Goal: Task Accomplishment & Management: Manage account settings

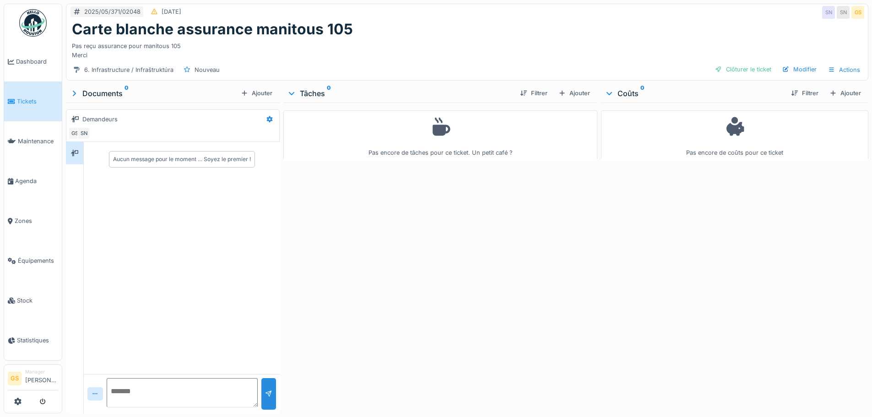
click at [22, 97] on span "Tickets" at bounding box center [37, 101] width 41 height 9
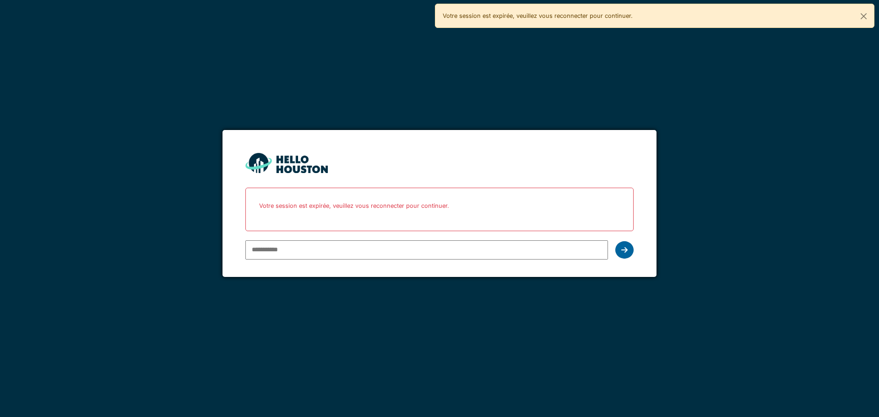
type input "**********"
click at [629, 250] on div at bounding box center [624, 249] width 18 height 17
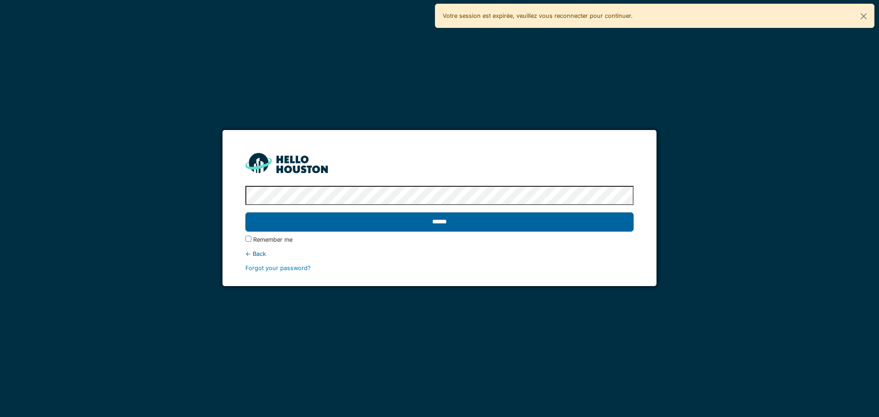
click at [432, 220] on input "******" at bounding box center [439, 221] width 388 height 19
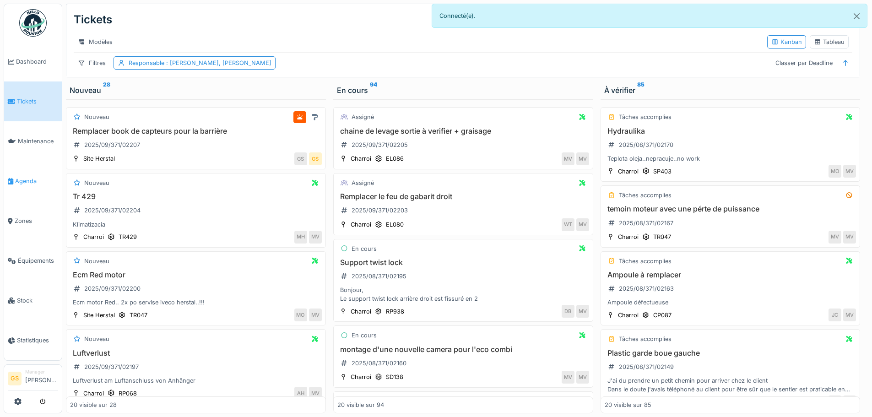
click at [12, 178] on icon at bounding box center [10, 181] width 5 height 6
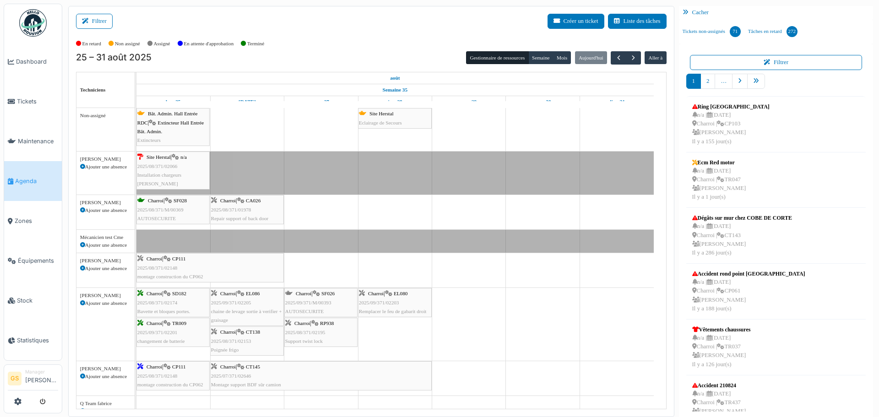
click at [157, 167] on span "2025/08/371/02066" at bounding box center [157, 165] width 40 height 5
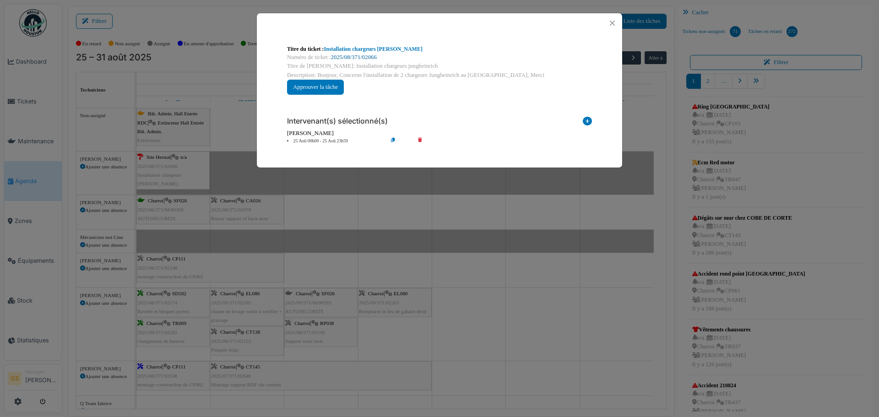
click at [369, 55] on link "2025/08/371/02066" at bounding box center [354, 57] width 46 height 6
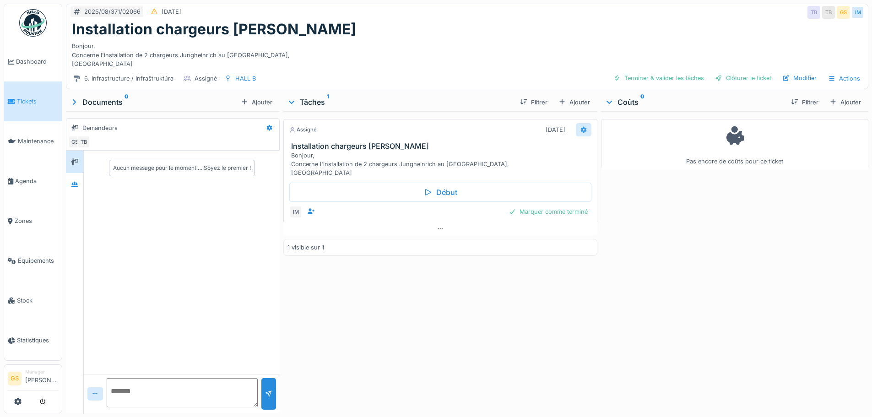
click at [580, 130] on icon at bounding box center [583, 130] width 7 height 6
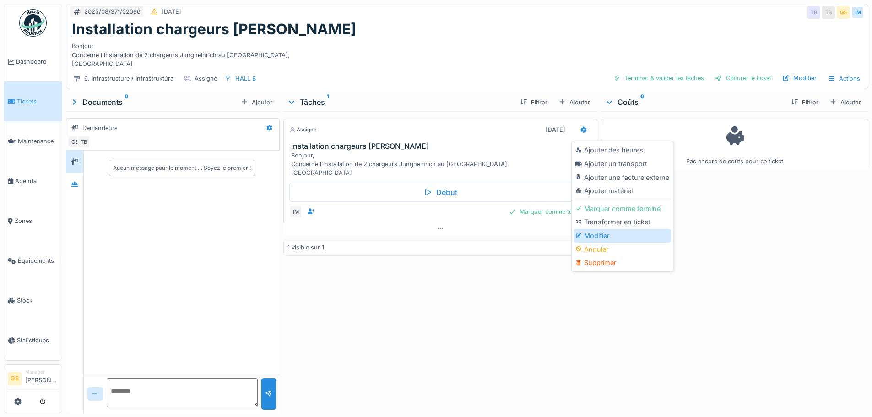
click at [588, 233] on div "Modifier" at bounding box center [621, 236] width 97 height 14
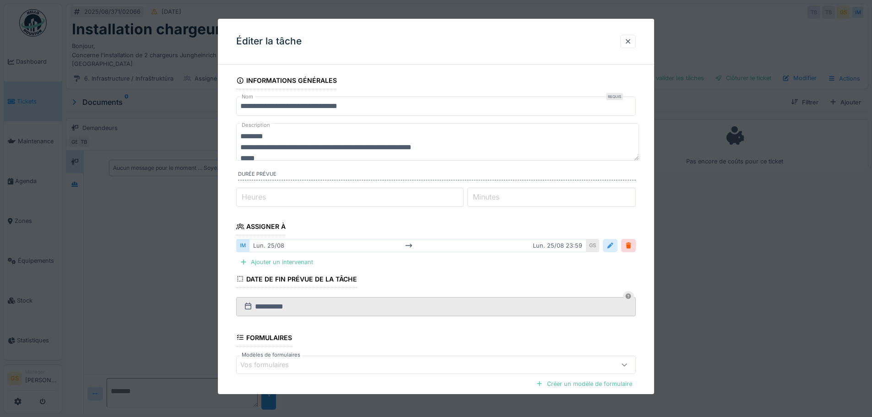
click at [611, 246] on div at bounding box center [609, 245] width 7 height 9
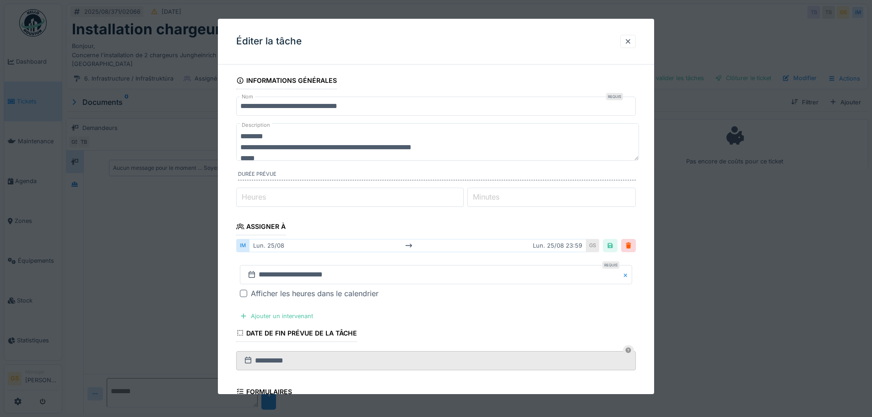
click at [251, 274] on icon at bounding box center [251, 274] width 9 height 7
click at [270, 274] on input "**********" at bounding box center [436, 274] width 392 height 19
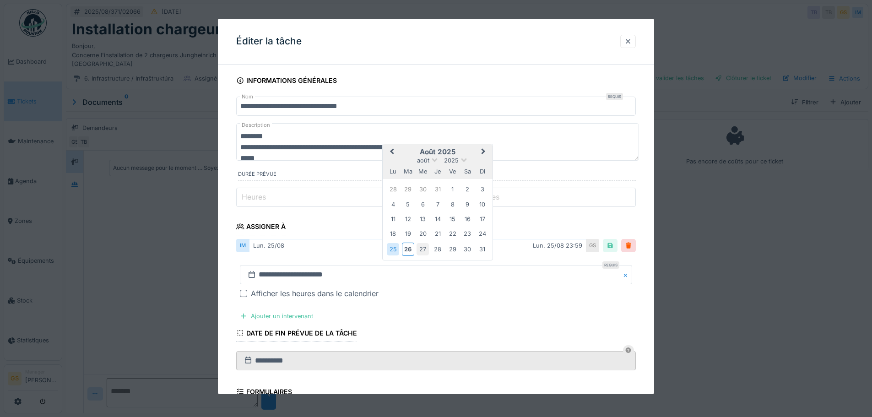
click at [423, 248] on div "27" at bounding box center [422, 249] width 12 height 12
click at [483, 150] on span "Next Month" at bounding box center [483, 151] width 0 height 11
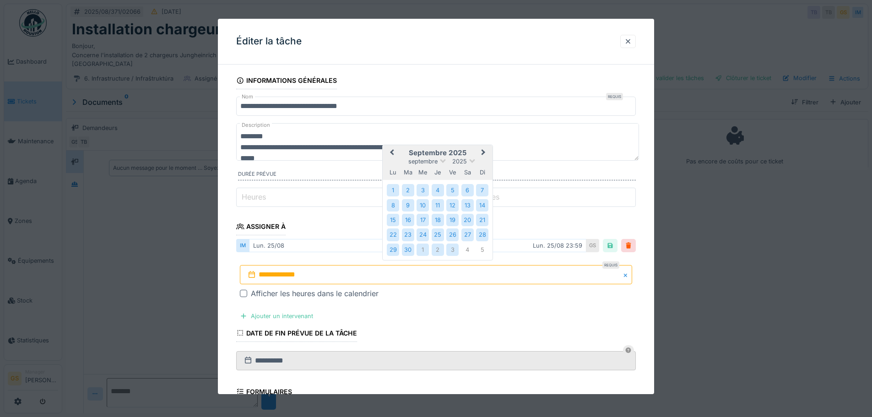
click at [454, 249] on div "3" at bounding box center [452, 249] width 12 height 12
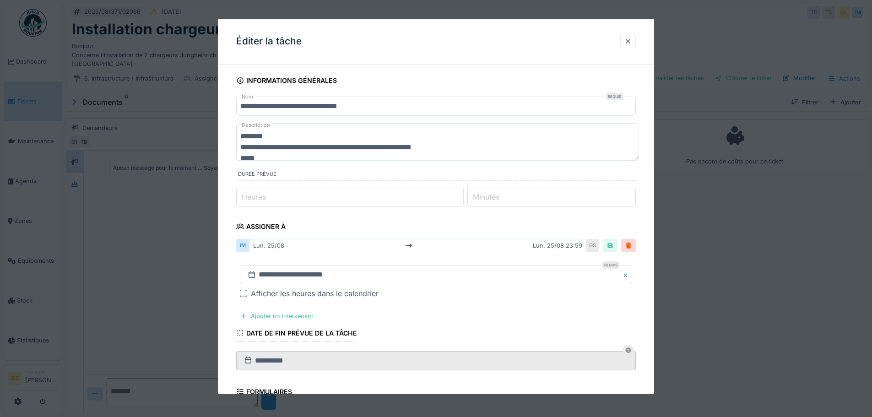
click at [256, 226] on div "Assigner à" at bounding box center [260, 228] width 49 height 16
click at [281, 223] on div "Assigner à" at bounding box center [260, 228] width 49 height 16
click at [302, 228] on fieldset "**********" at bounding box center [436, 298] width 400 height 453
click at [238, 225] on icon at bounding box center [240, 226] width 8 height 6
click at [254, 229] on div "Assigner à" at bounding box center [260, 228] width 49 height 16
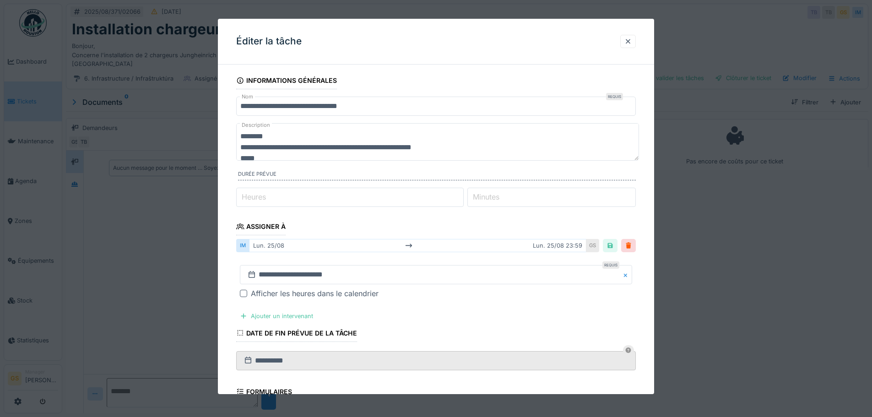
click at [235, 227] on div "**********" at bounding box center [436, 307] width 436 height 471
click at [407, 223] on fieldset "**********" at bounding box center [436, 298] width 400 height 453
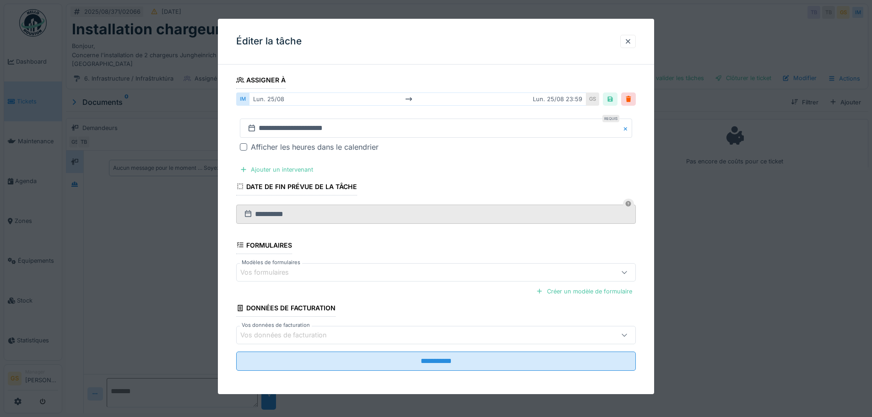
scroll to position [149, 0]
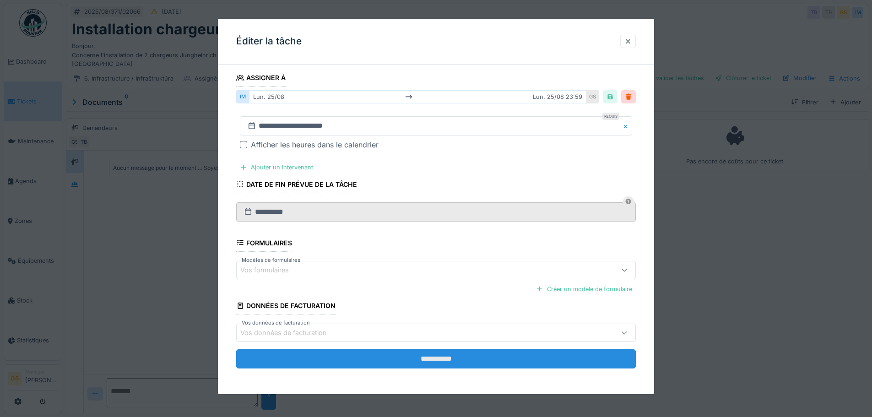
click at [361, 361] on input "**********" at bounding box center [436, 358] width 400 height 19
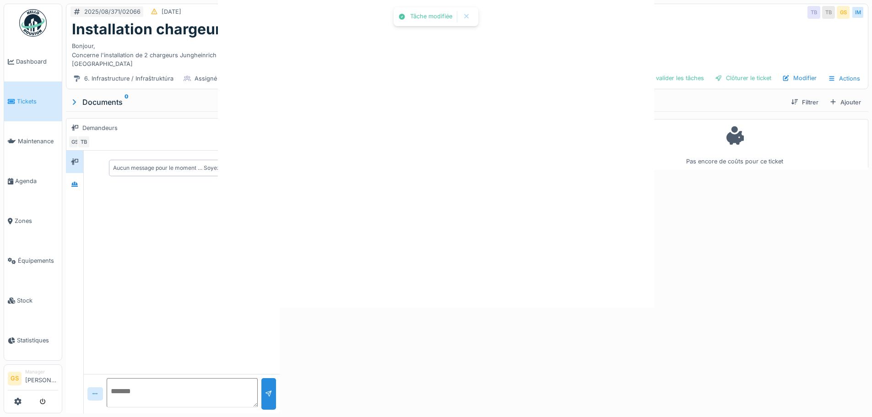
scroll to position [0, 0]
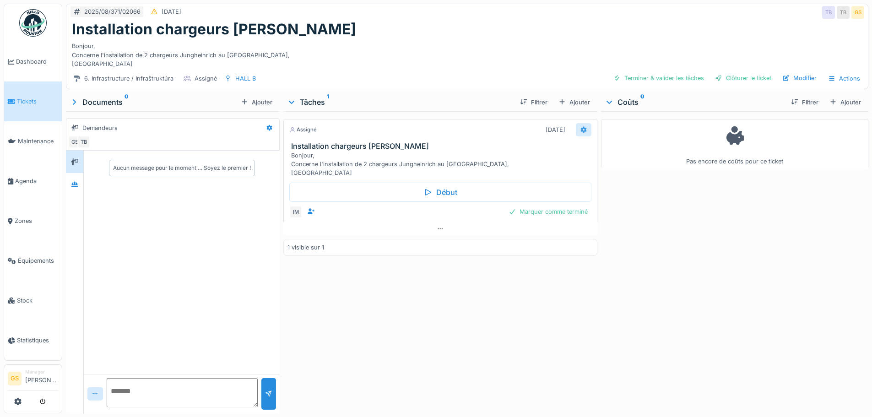
click at [580, 130] on icon at bounding box center [583, 130] width 7 height 6
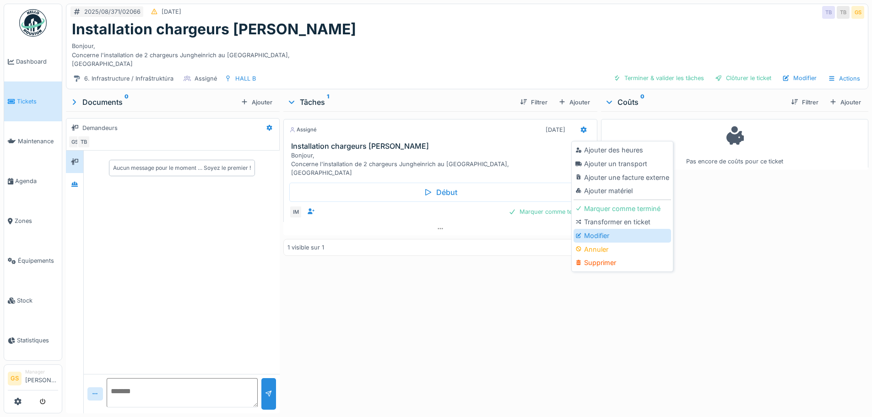
click at [595, 233] on div "Modifier" at bounding box center [621, 236] width 97 height 14
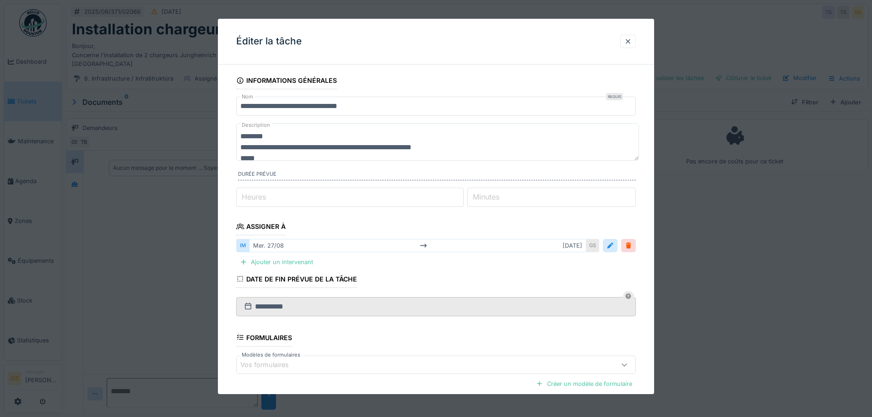
click at [277, 223] on div "Assigner à" at bounding box center [260, 228] width 49 height 16
click at [630, 39] on div at bounding box center [627, 41] width 7 height 9
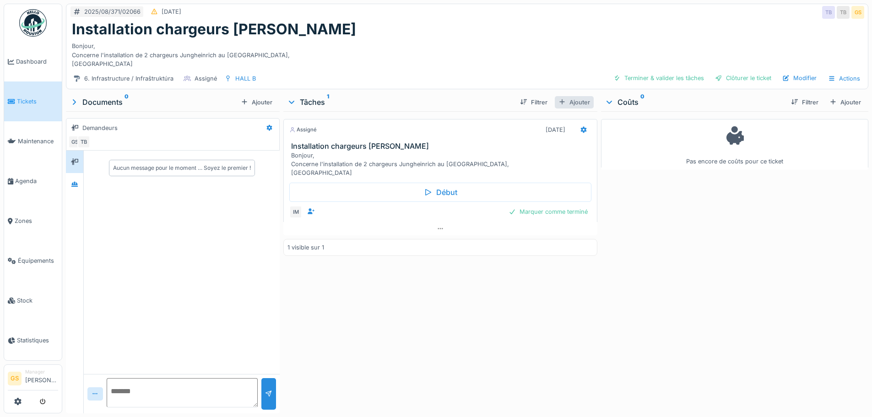
click at [575, 101] on div "Ajouter" at bounding box center [574, 102] width 39 height 12
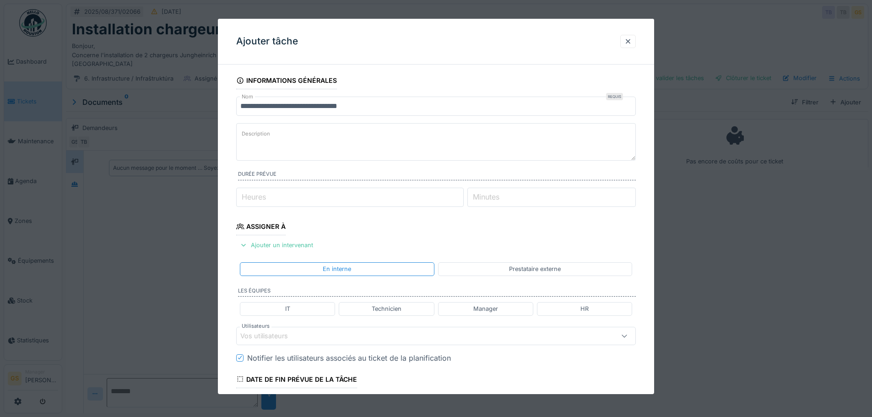
click at [254, 226] on div "Assigner à" at bounding box center [260, 228] width 49 height 16
click at [319, 266] on div "En interne" at bounding box center [337, 268] width 194 height 13
click at [319, 269] on div "En interne" at bounding box center [337, 268] width 194 height 13
click at [404, 271] on div "En interne" at bounding box center [337, 268] width 194 height 13
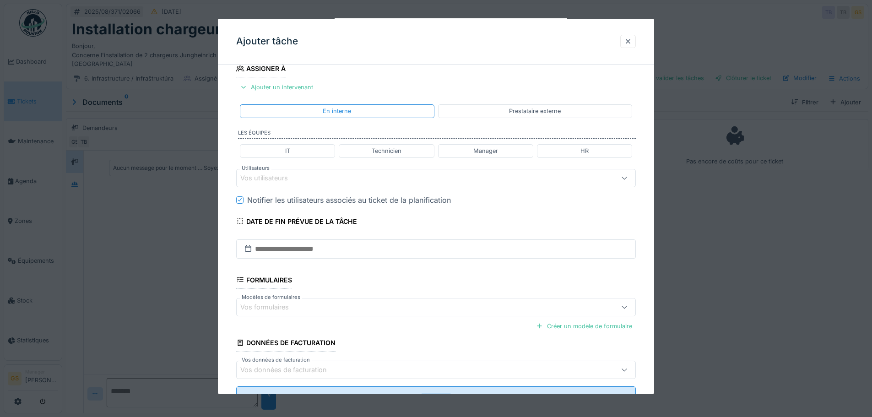
scroll to position [137, 0]
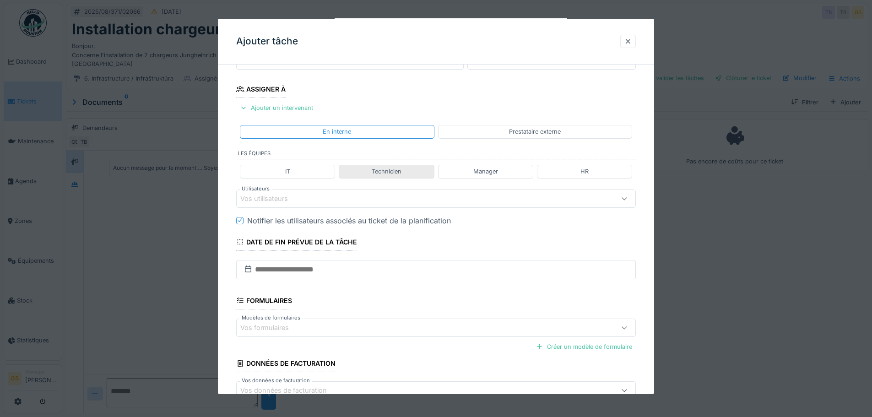
click at [345, 173] on div "Technicien" at bounding box center [386, 171] width 95 height 13
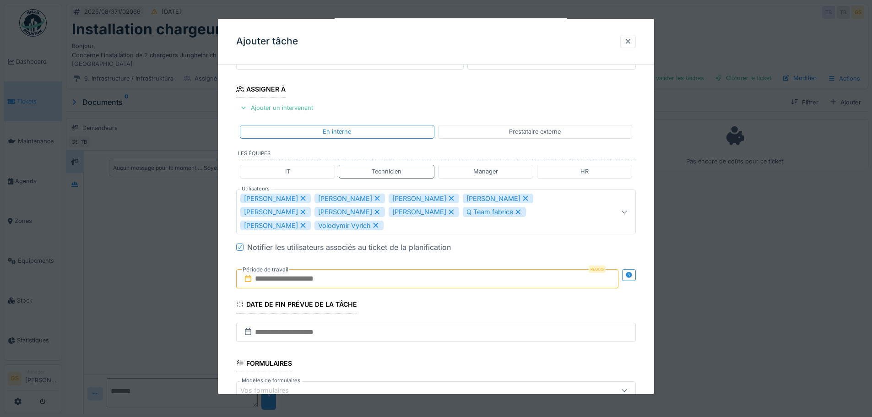
click at [265, 196] on div "[PERSON_NAME]" at bounding box center [275, 199] width 70 height 10
click at [314, 198] on div "Radoslav Koscak" at bounding box center [349, 199] width 70 height 10
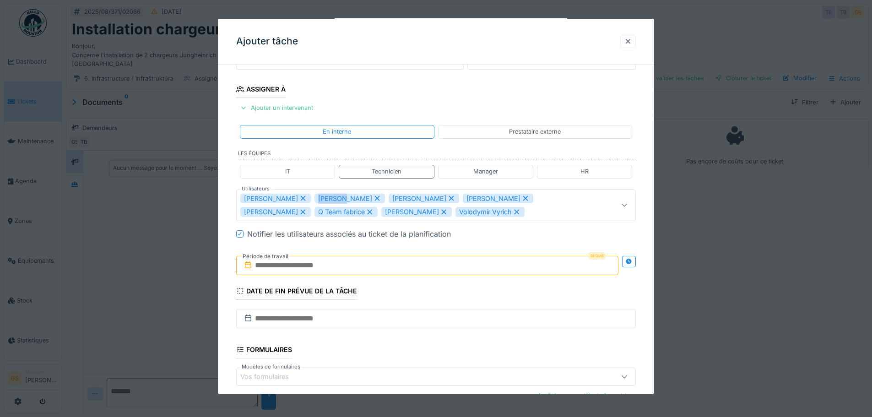
click at [314, 198] on div "[PERSON_NAME]" at bounding box center [349, 199] width 70 height 10
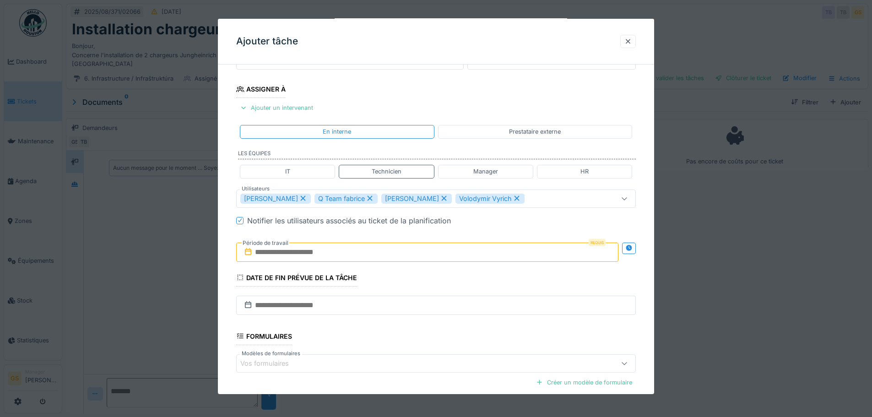
click at [314, 198] on div "Q Team fabrice" at bounding box center [345, 199] width 63 height 10
click at [314, 198] on div "[PERSON_NAME]" at bounding box center [349, 199] width 70 height 10
click at [314, 198] on div "Volodymir Vyrich" at bounding box center [348, 199] width 69 height 10
type input "****"
click at [251, 249] on icon at bounding box center [248, 251] width 6 height 7
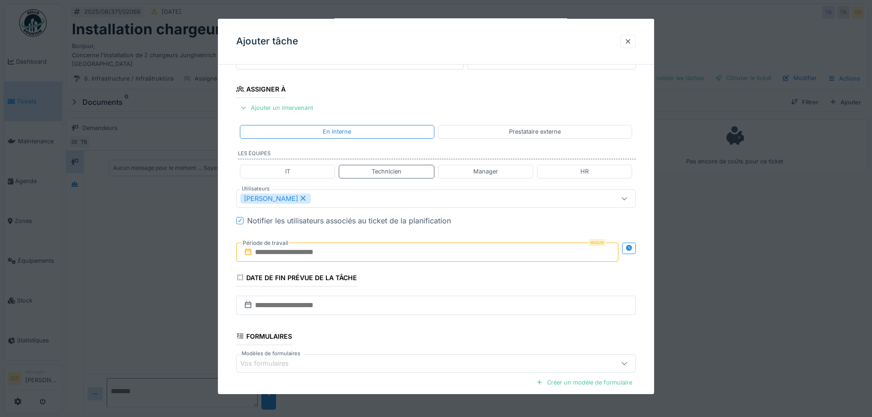
click at [272, 251] on input "text" at bounding box center [427, 252] width 382 height 19
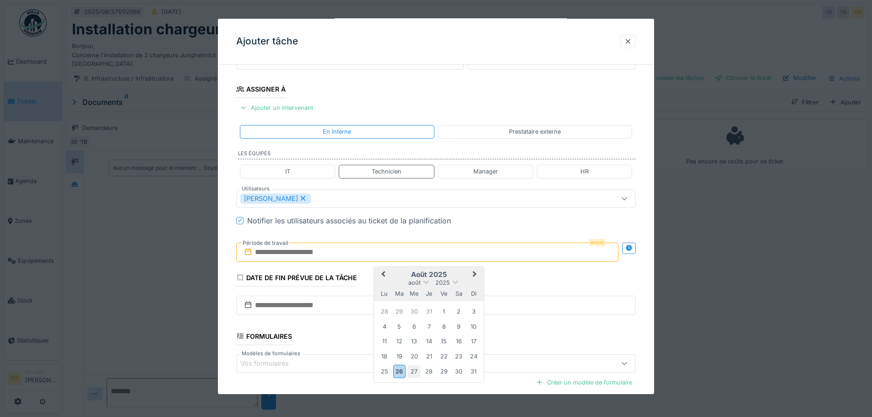
click at [412, 370] on div "27" at bounding box center [414, 371] width 12 height 12
click at [475, 272] on span "Next Month" at bounding box center [475, 274] width 0 height 11
click at [443, 309] on div "5" at bounding box center [444, 311] width 12 height 12
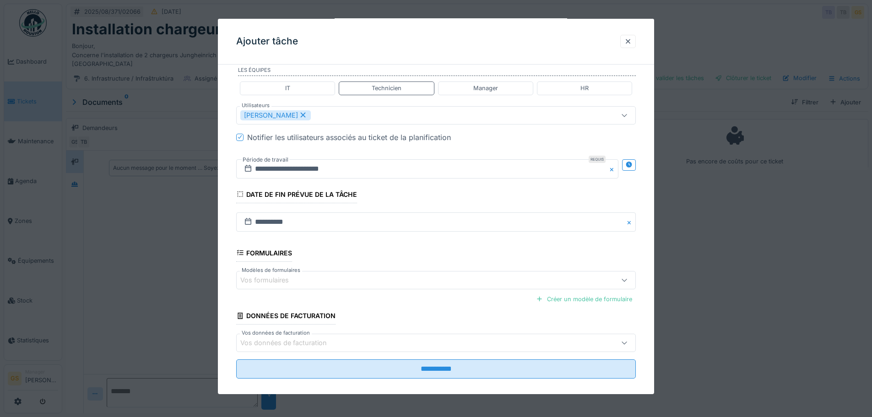
scroll to position [229, 0]
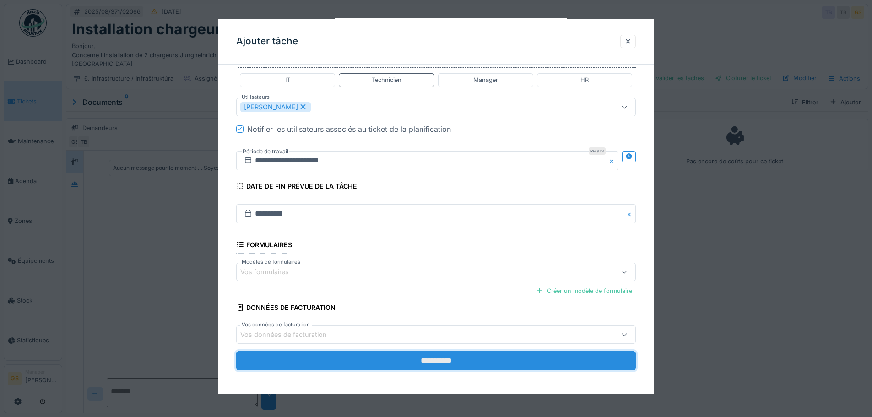
click at [426, 362] on input "**********" at bounding box center [436, 360] width 400 height 19
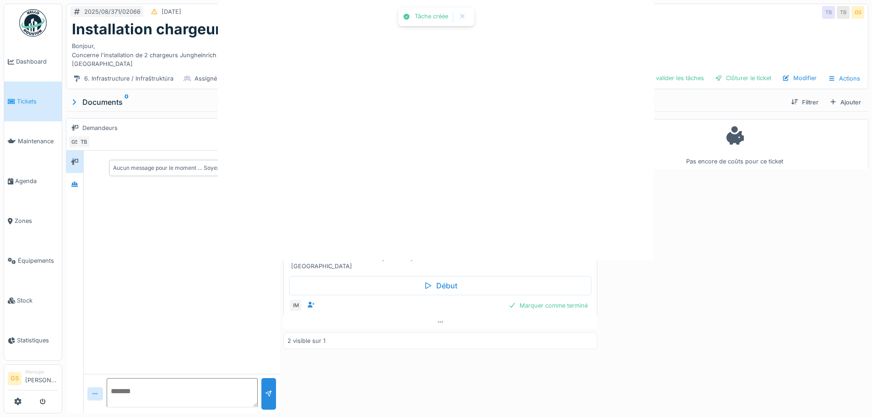
scroll to position [0, 0]
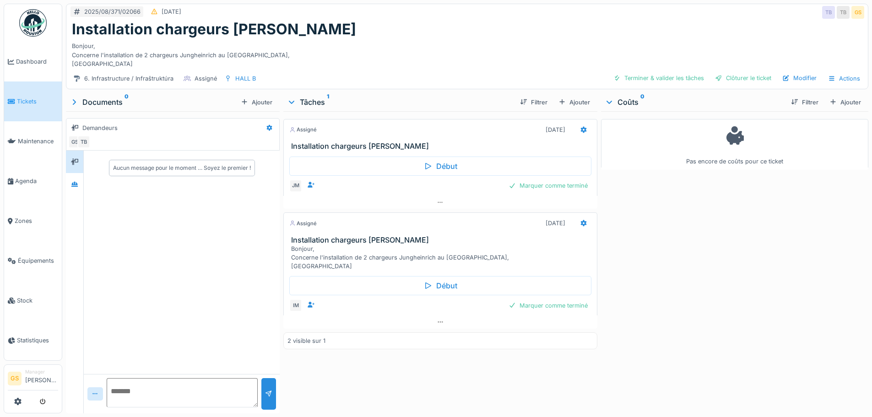
click at [22, 98] on span "Tickets" at bounding box center [37, 101] width 41 height 9
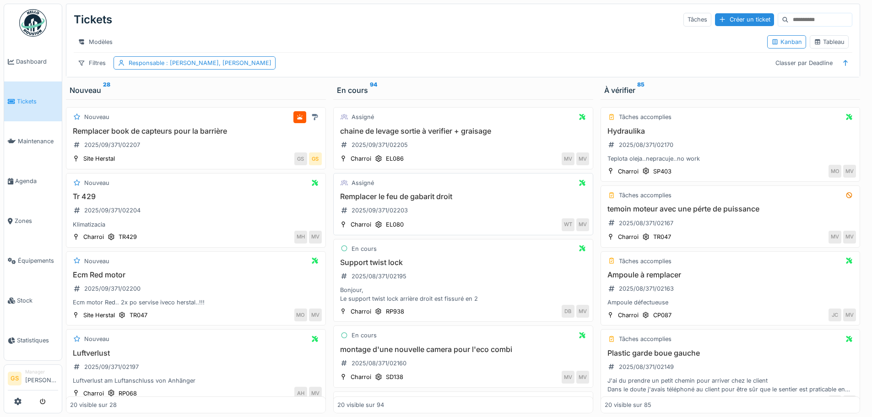
click at [173, 37] on div "Tickets Tâches Créer un ticket Modèles Kanban Tableau Filtres Responsable : Gre…" at bounding box center [462, 40] width 793 height 73
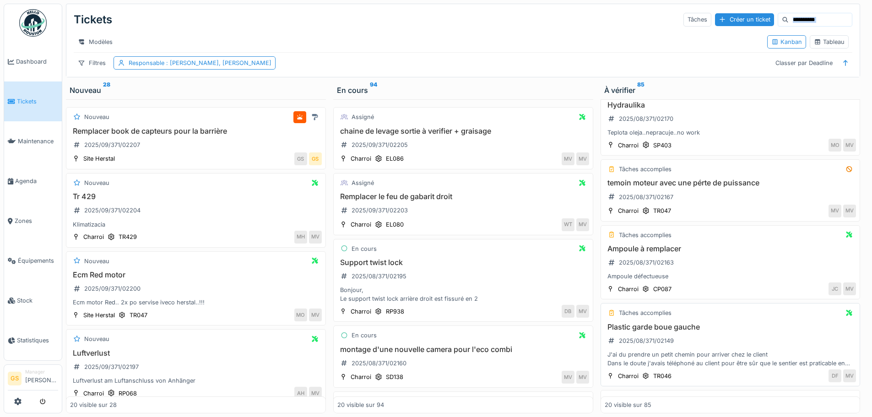
scroll to position [46, 0]
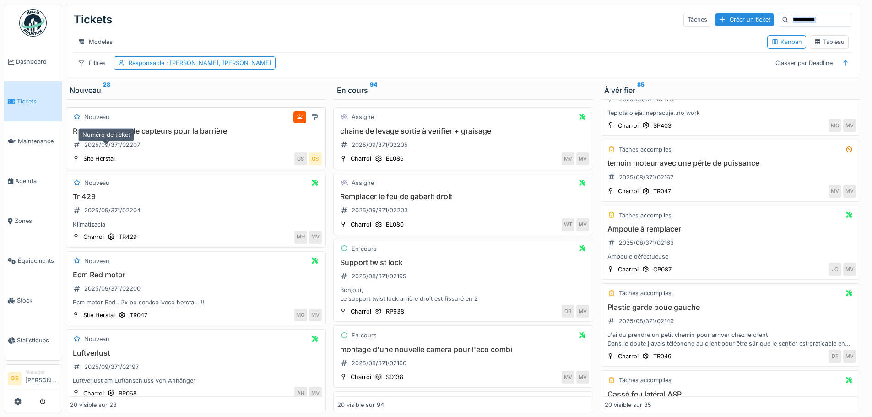
click at [119, 149] on div "2025/09/371/02207" at bounding box center [112, 145] width 56 height 9
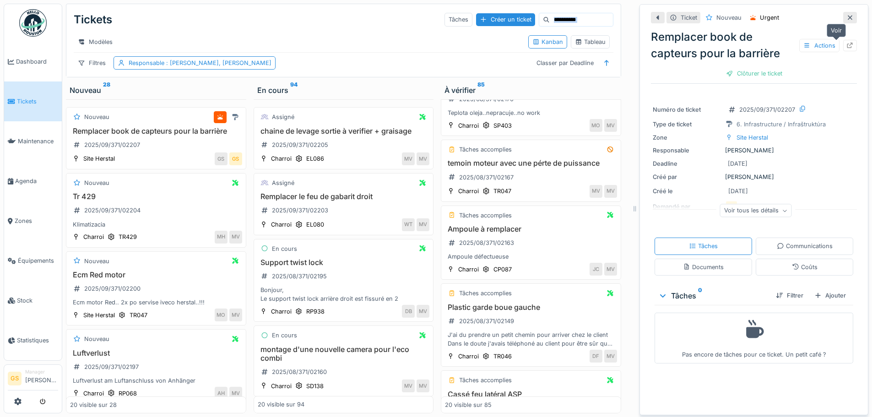
click at [846, 46] on icon at bounding box center [849, 46] width 7 height 6
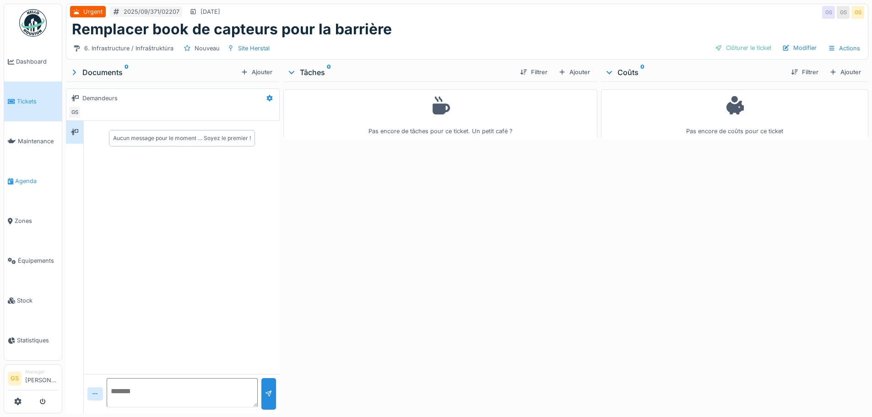
click at [21, 177] on span "Agenda" at bounding box center [36, 181] width 43 height 9
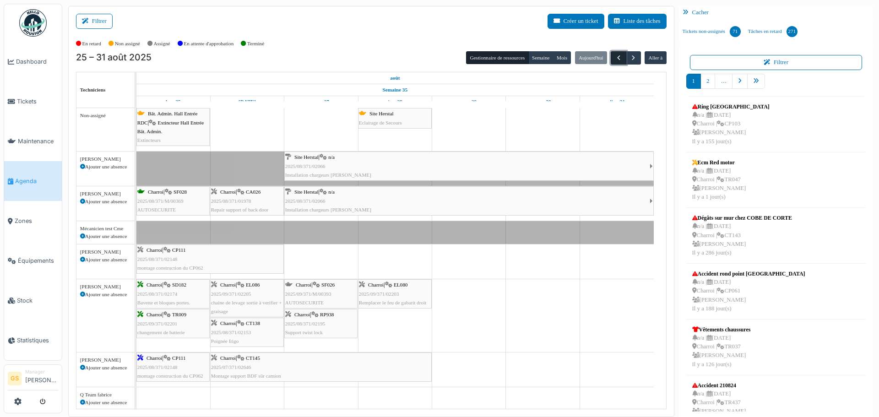
click at [615, 54] on span "button" at bounding box center [619, 58] width 8 height 8
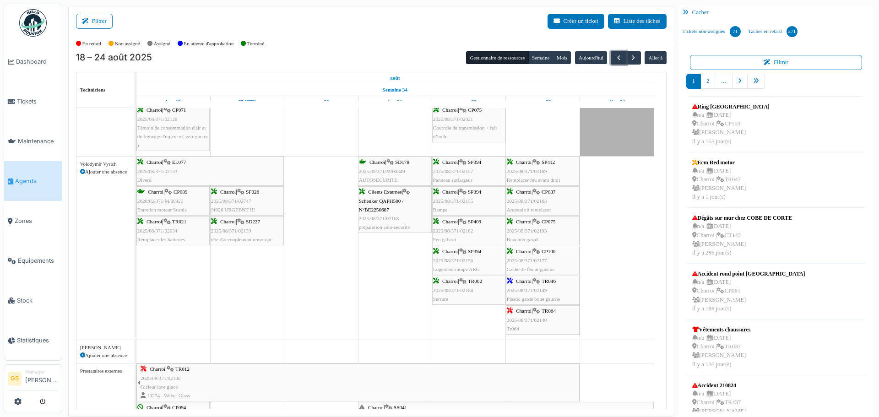
scroll to position [768, 0]
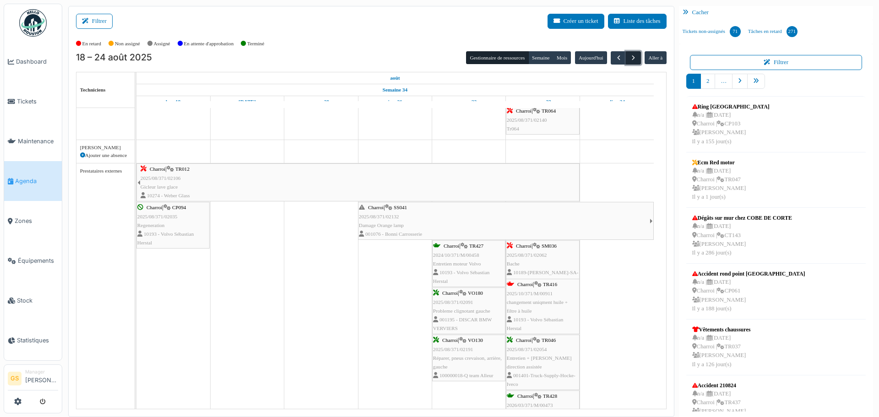
click at [631, 55] on span "button" at bounding box center [633, 58] width 8 height 8
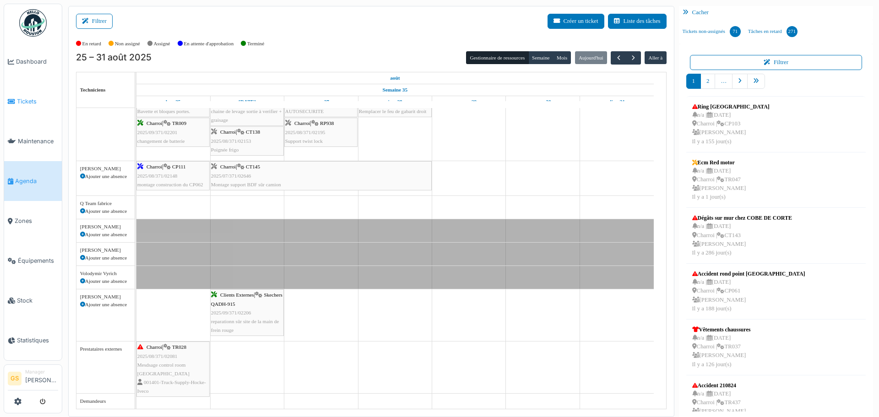
click at [16, 100] on li "Tickets" at bounding box center [33, 101] width 50 height 9
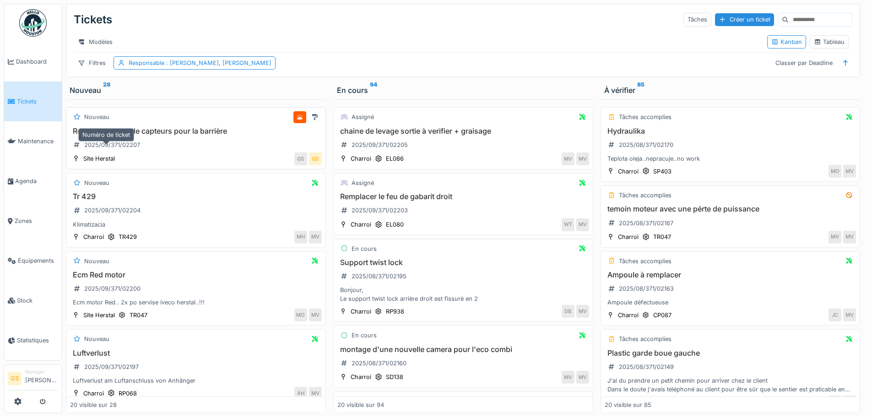
click at [119, 149] on div "2025/09/371/02207" at bounding box center [112, 145] width 56 height 9
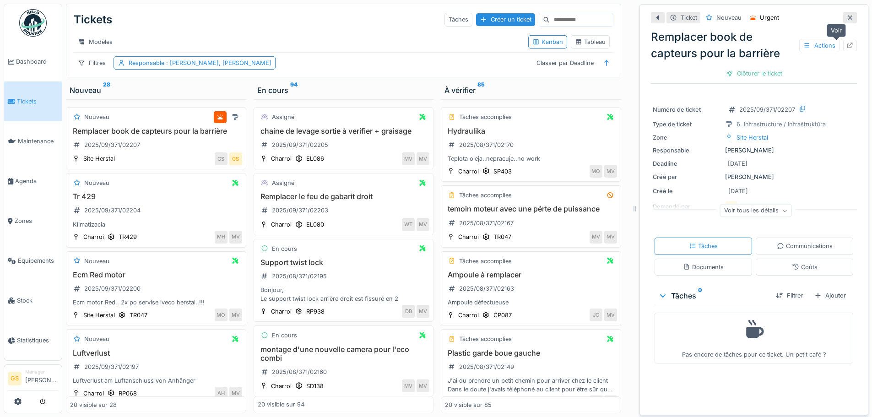
click at [846, 43] on icon at bounding box center [849, 46] width 7 height 6
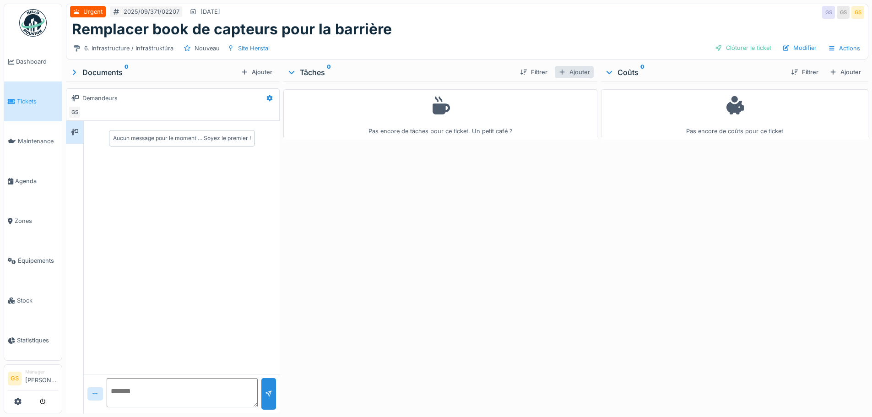
click at [581, 72] on div "Ajouter" at bounding box center [574, 72] width 39 height 12
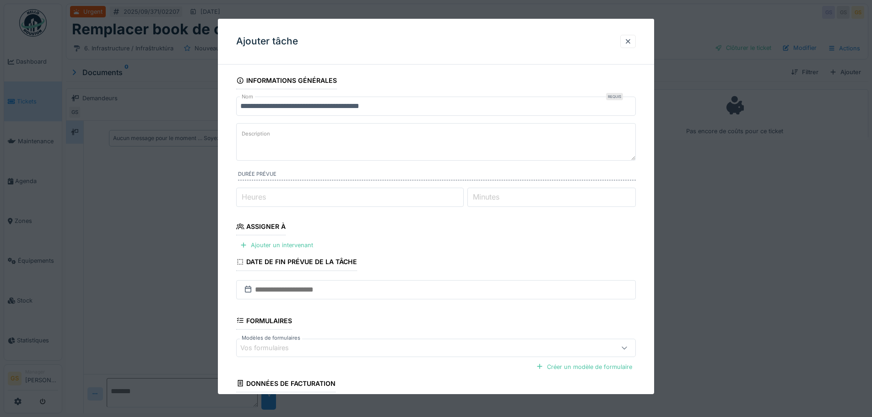
click at [261, 226] on div "Assigner à" at bounding box center [260, 228] width 49 height 16
click at [298, 244] on div "Ajouter un intervenant" at bounding box center [276, 245] width 81 height 12
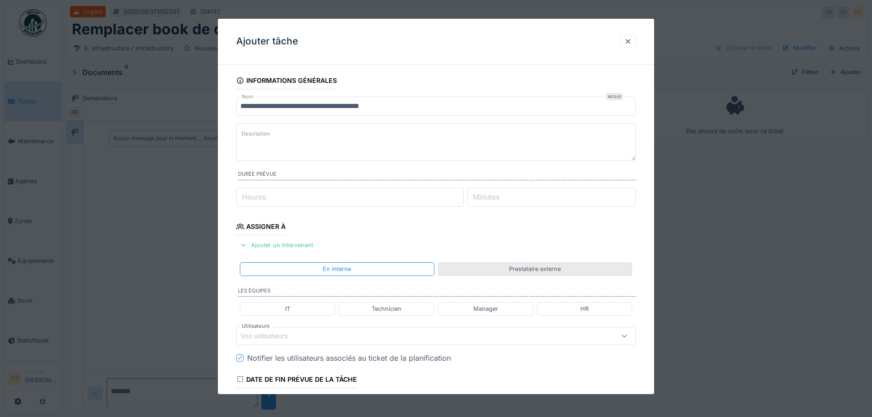
click at [531, 268] on div "Prestataire externe" at bounding box center [535, 269] width 52 height 9
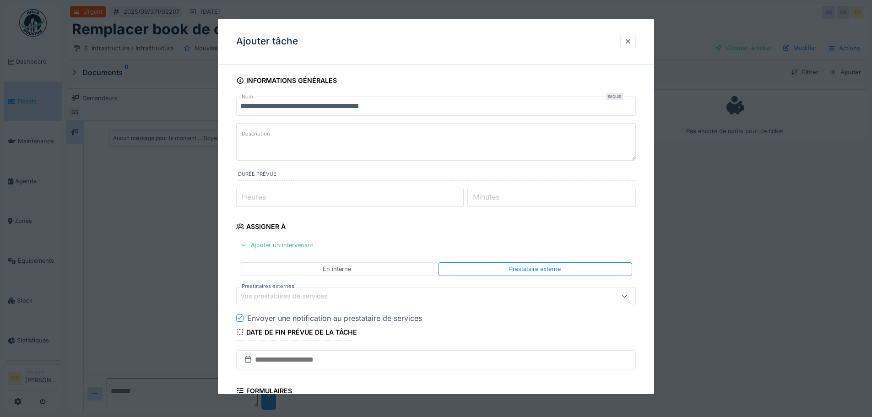
click at [257, 297] on div "Vos prestataires de services" at bounding box center [290, 296] width 100 height 10
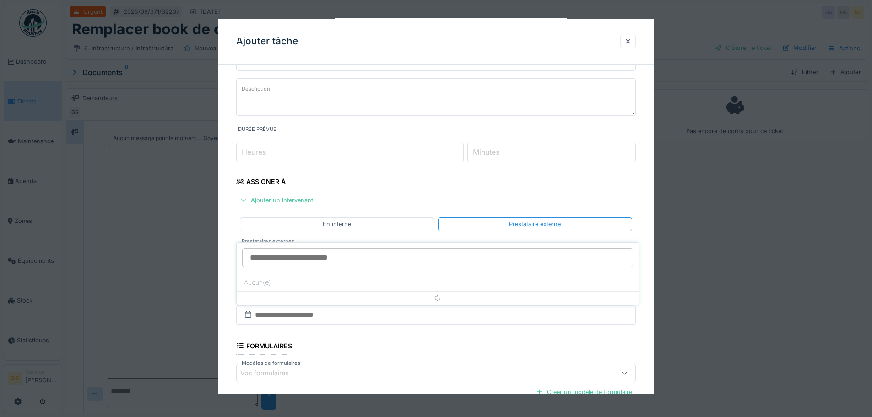
scroll to position [90, 0]
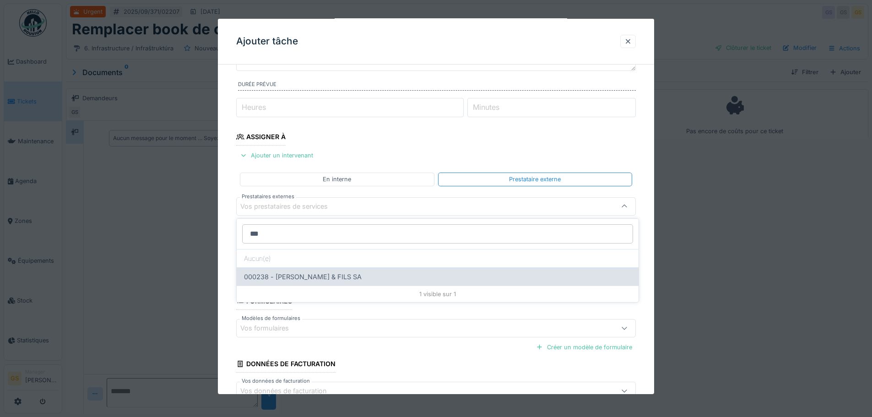
type input "***"
click at [279, 278] on div "000238 - GUISSE & FILS SA" at bounding box center [438, 276] width 402 height 18
type input "*****"
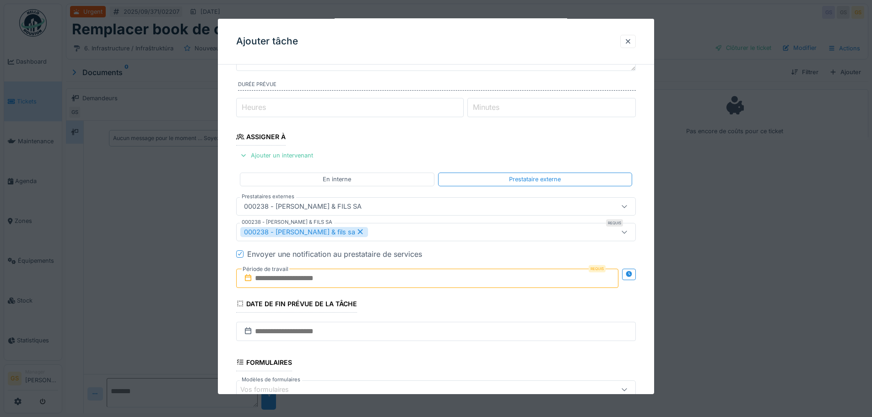
click at [248, 278] on icon at bounding box center [247, 277] width 9 height 7
click at [264, 275] on input "text" at bounding box center [427, 278] width 382 height 19
click at [413, 237] on div "20" at bounding box center [414, 237] width 12 height 12
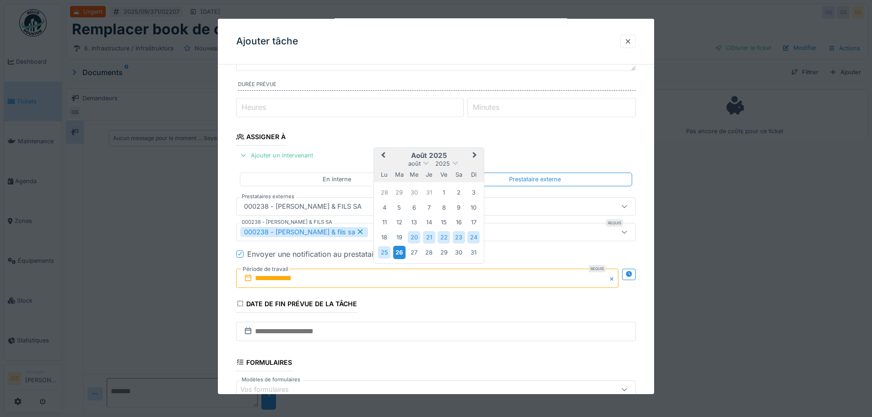
click at [399, 253] on div "26" at bounding box center [399, 252] width 12 height 13
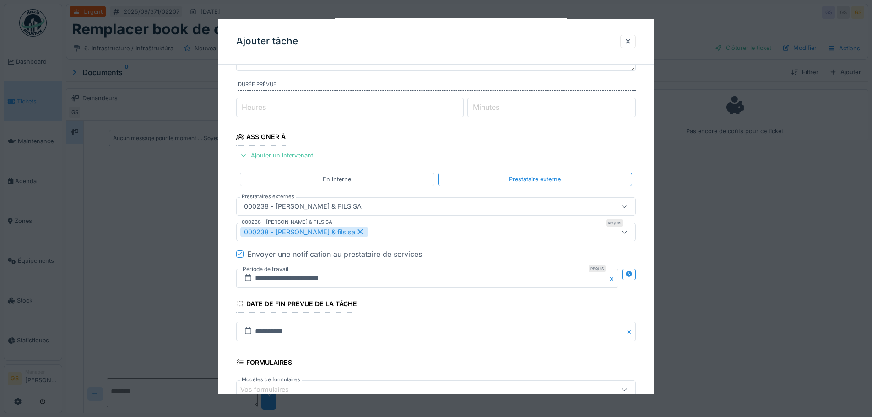
click at [238, 254] on icon at bounding box center [239, 253] width 5 height 5
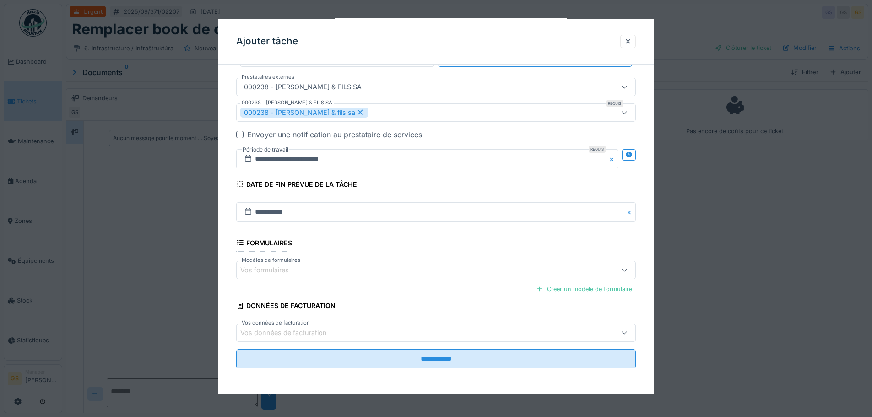
scroll to position [7, 0]
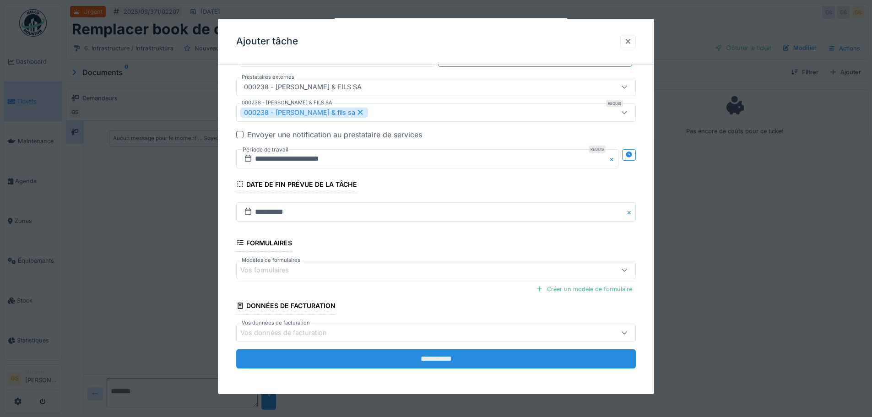
click at [434, 359] on input "**********" at bounding box center [436, 358] width 400 height 19
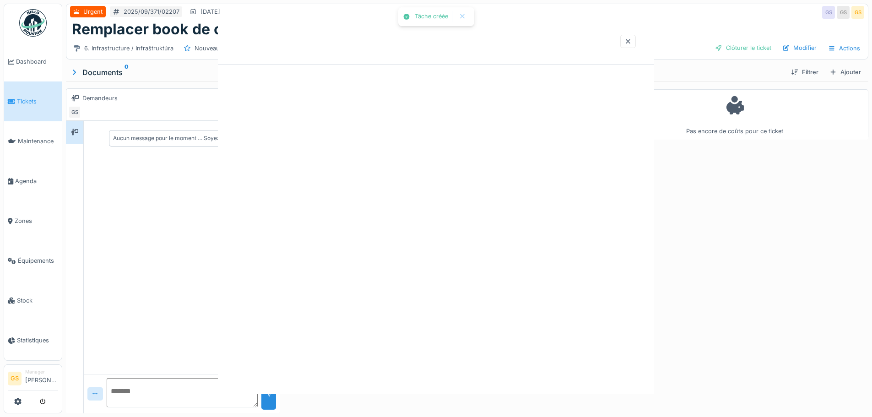
scroll to position [0, 0]
